Goal: Find specific page/section: Find specific page/section

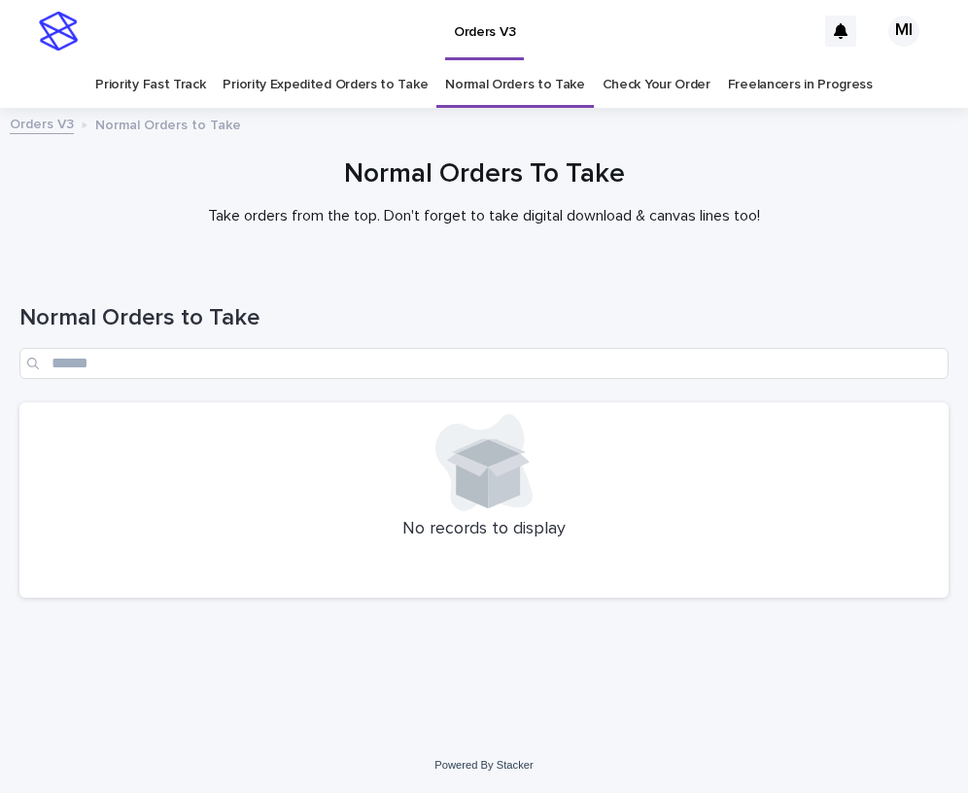
click at [397, 91] on link "Priority Expedited Orders to Take" at bounding box center [325, 85] width 205 height 46
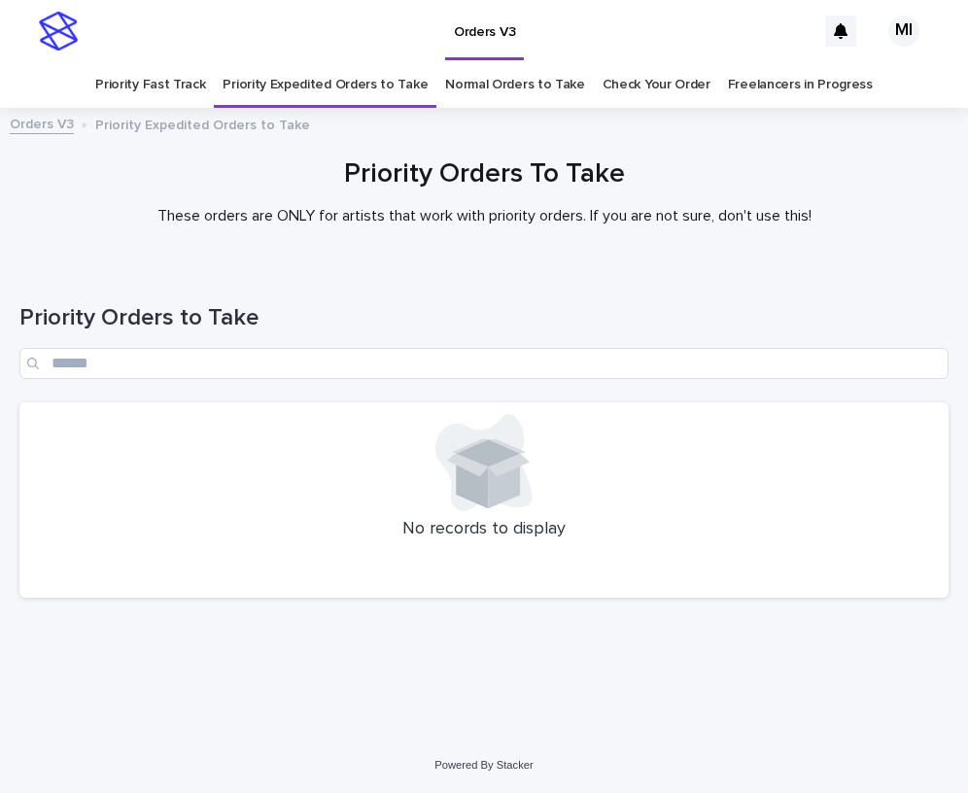
click at [191, 88] on link "Priority Fast Track" at bounding box center [150, 85] width 110 height 46
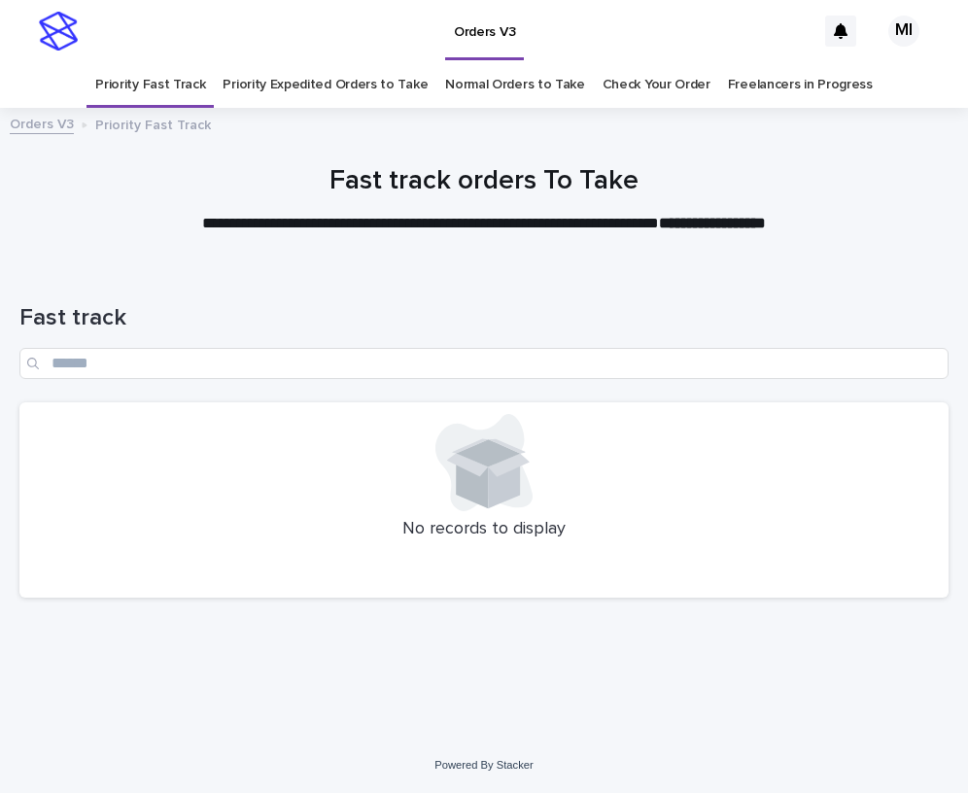
click at [652, 87] on link "Check Your Order" at bounding box center [657, 85] width 108 height 46
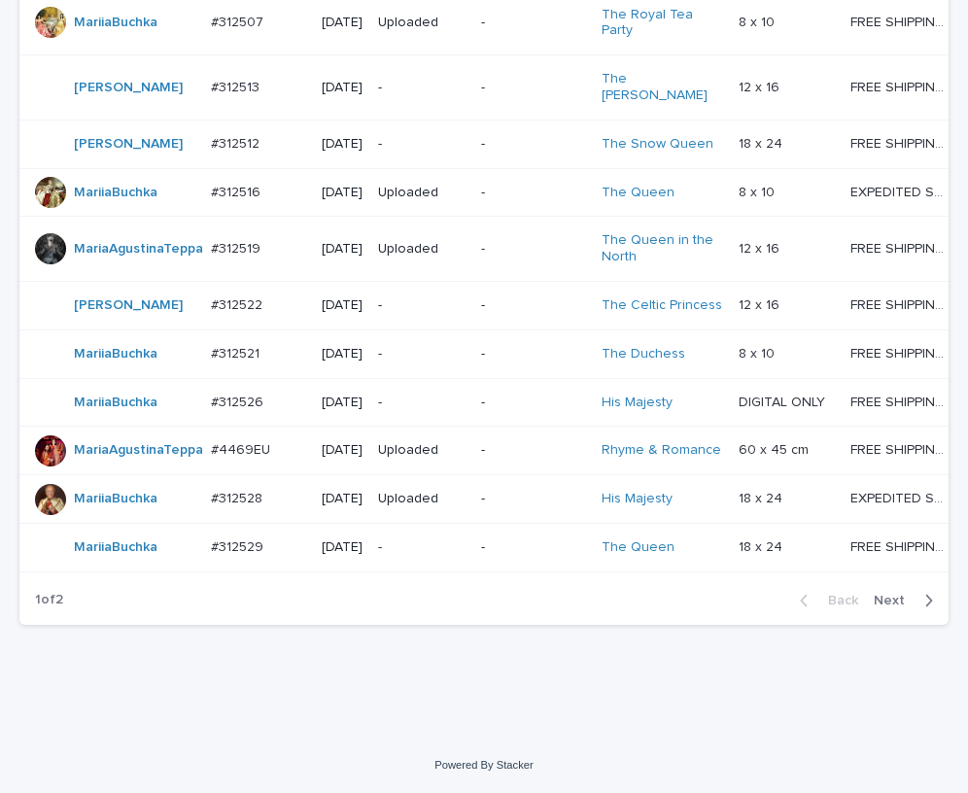
scroll to position [1806, 0]
click at [883, 602] on span "Next" at bounding box center [895, 601] width 43 height 14
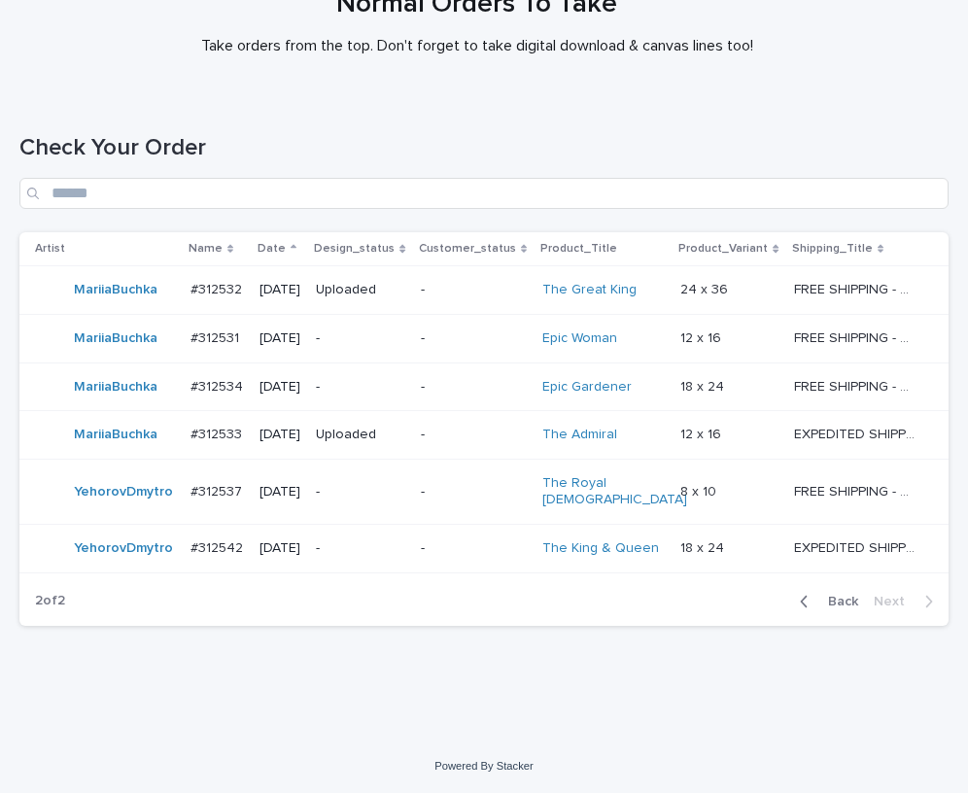
scroll to position [155, 0]
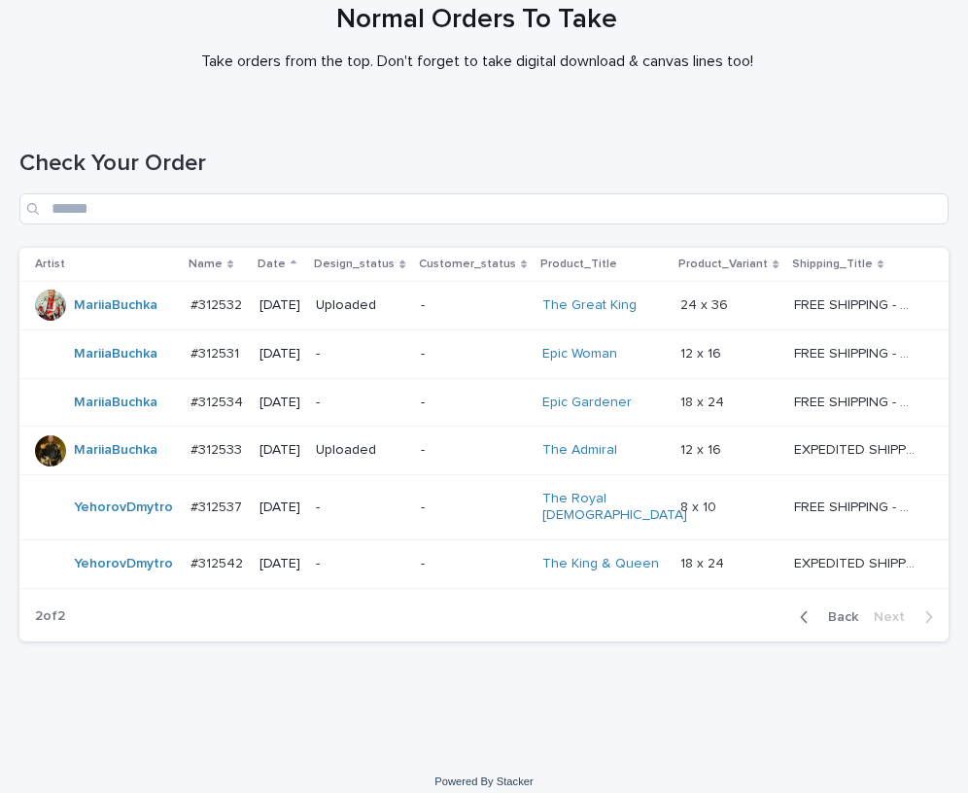
click at [224, 701] on div "Loading... Saving… Loading... Saving… Check Your Order Artist Name Date Design_…" at bounding box center [484, 432] width 968 height 643
click at [831, 610] on span "Back" at bounding box center [837, 617] width 42 height 14
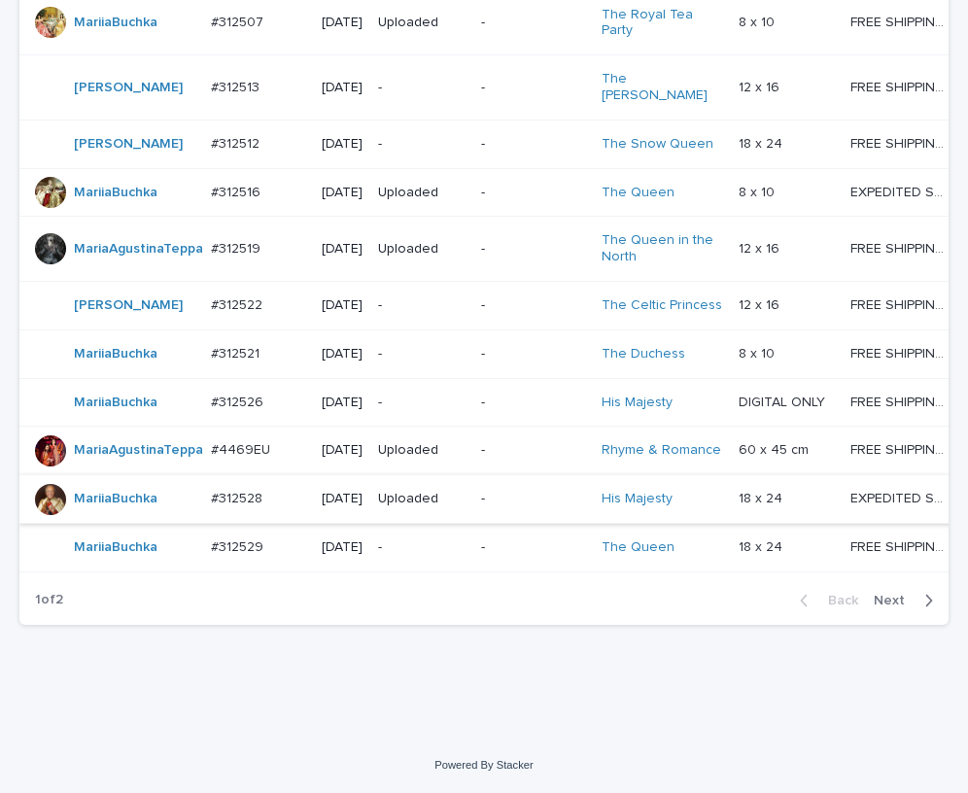
scroll to position [1734, 0]
click at [885, 607] on span "Next" at bounding box center [895, 601] width 43 height 14
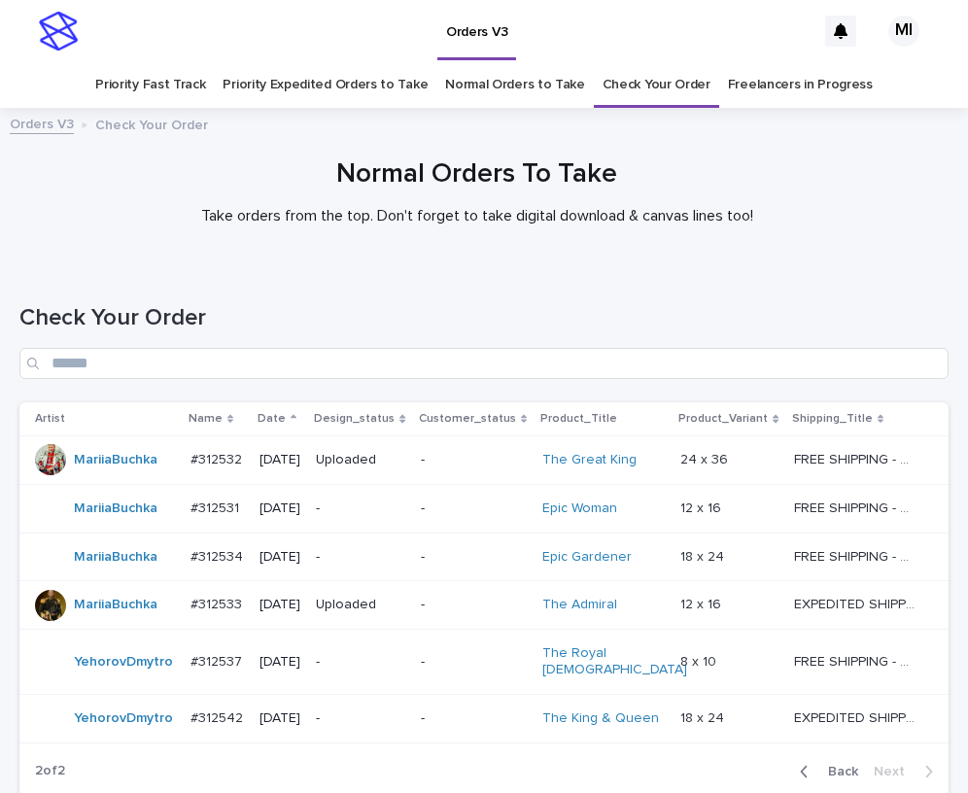
click at [339, 92] on link "Priority Expedited Orders to Take" at bounding box center [325, 85] width 205 height 46
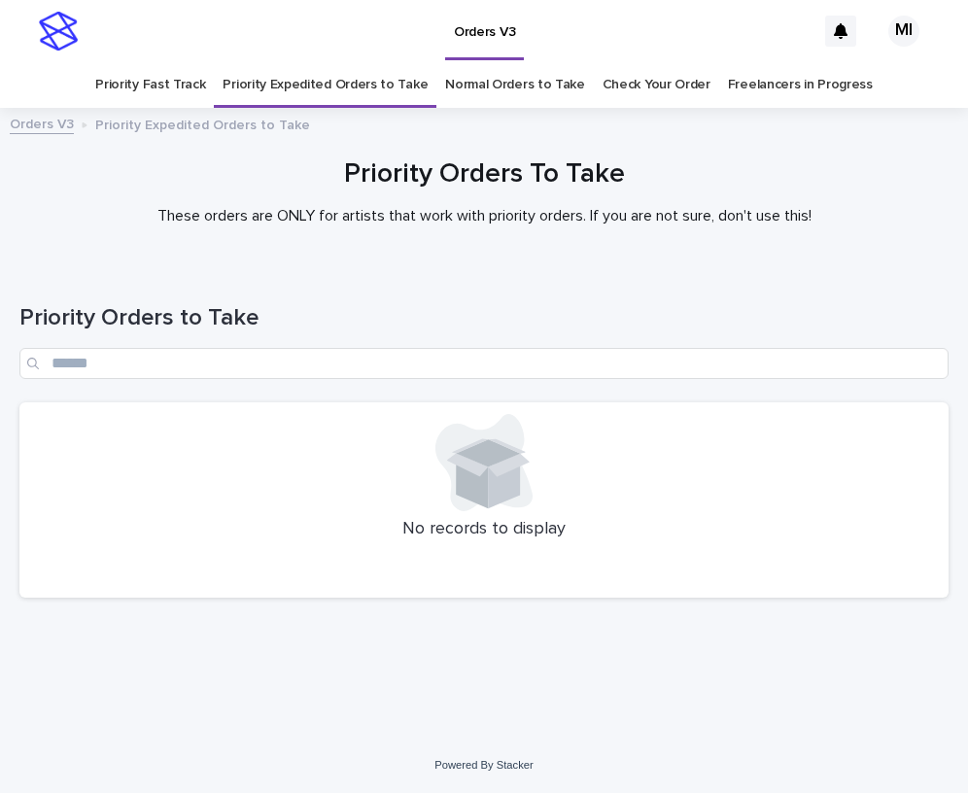
click at [191, 92] on link "Priority Fast Track" at bounding box center [150, 85] width 110 height 46
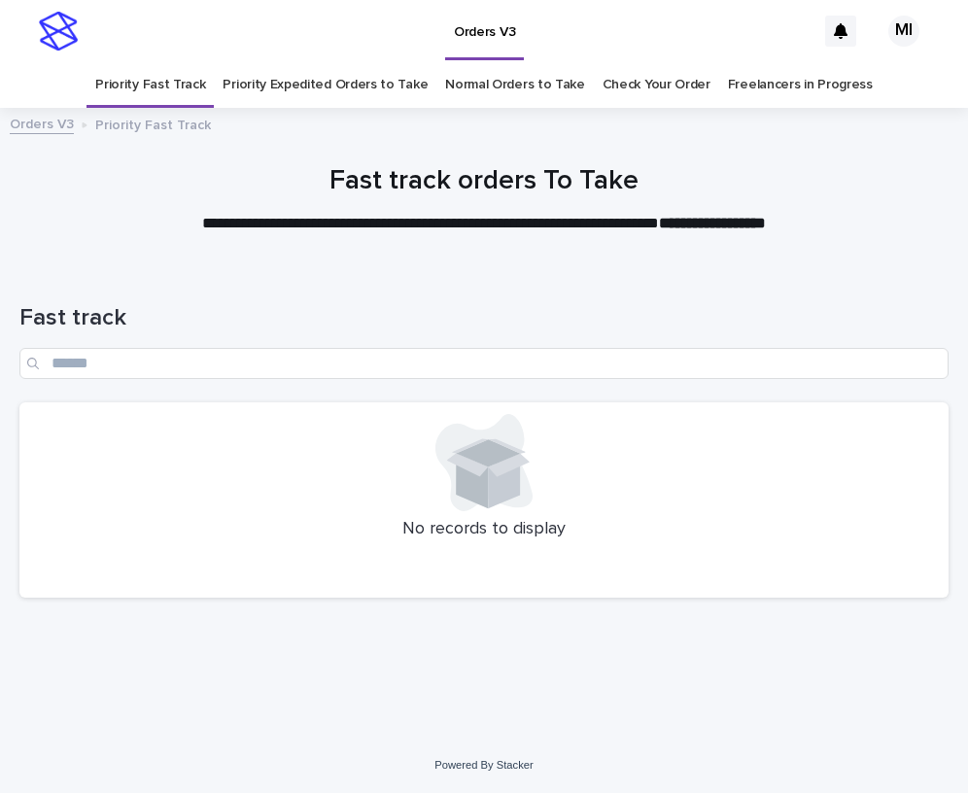
click at [89, 238] on div at bounding box center [484, 192] width 968 height 146
drag, startPoint x: 135, startPoint y: 186, endPoint x: 260, endPoint y: 119, distance: 142.2
click at [135, 186] on h1 "Fast track orders To Take" at bounding box center [483, 181] width 929 height 33
click at [380, 90] on link "Priority Expedited Orders to Take" at bounding box center [325, 85] width 205 height 46
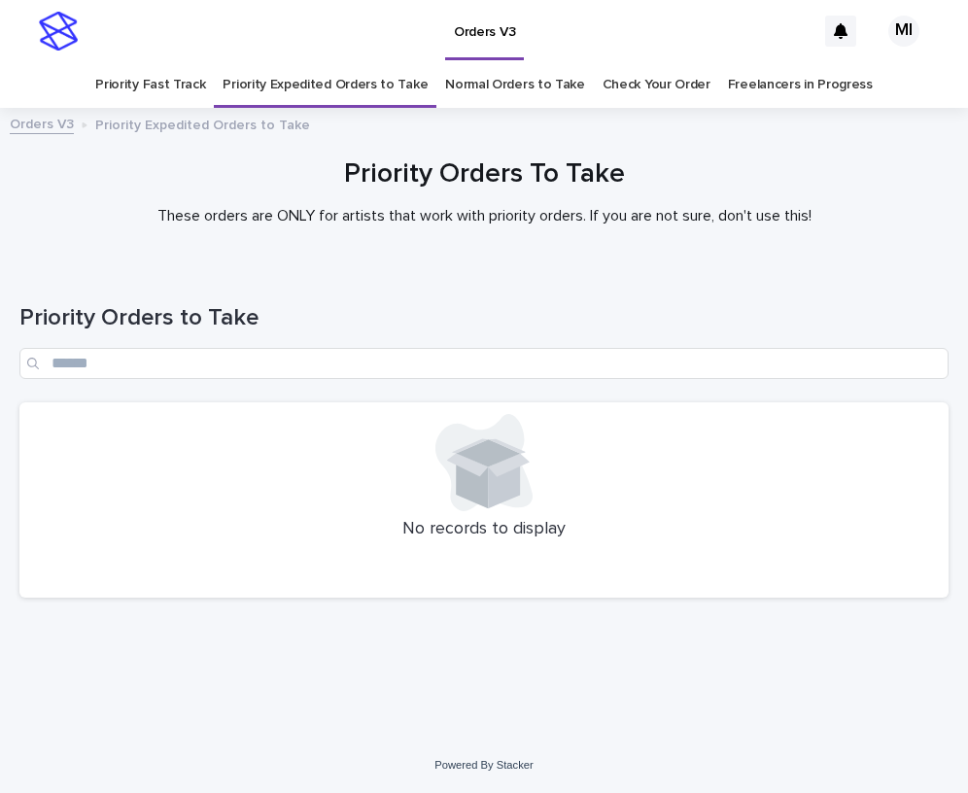
click at [474, 91] on link "Normal Orders to Take" at bounding box center [515, 85] width 140 height 46
